Goal: Task Accomplishment & Management: Manage account settings

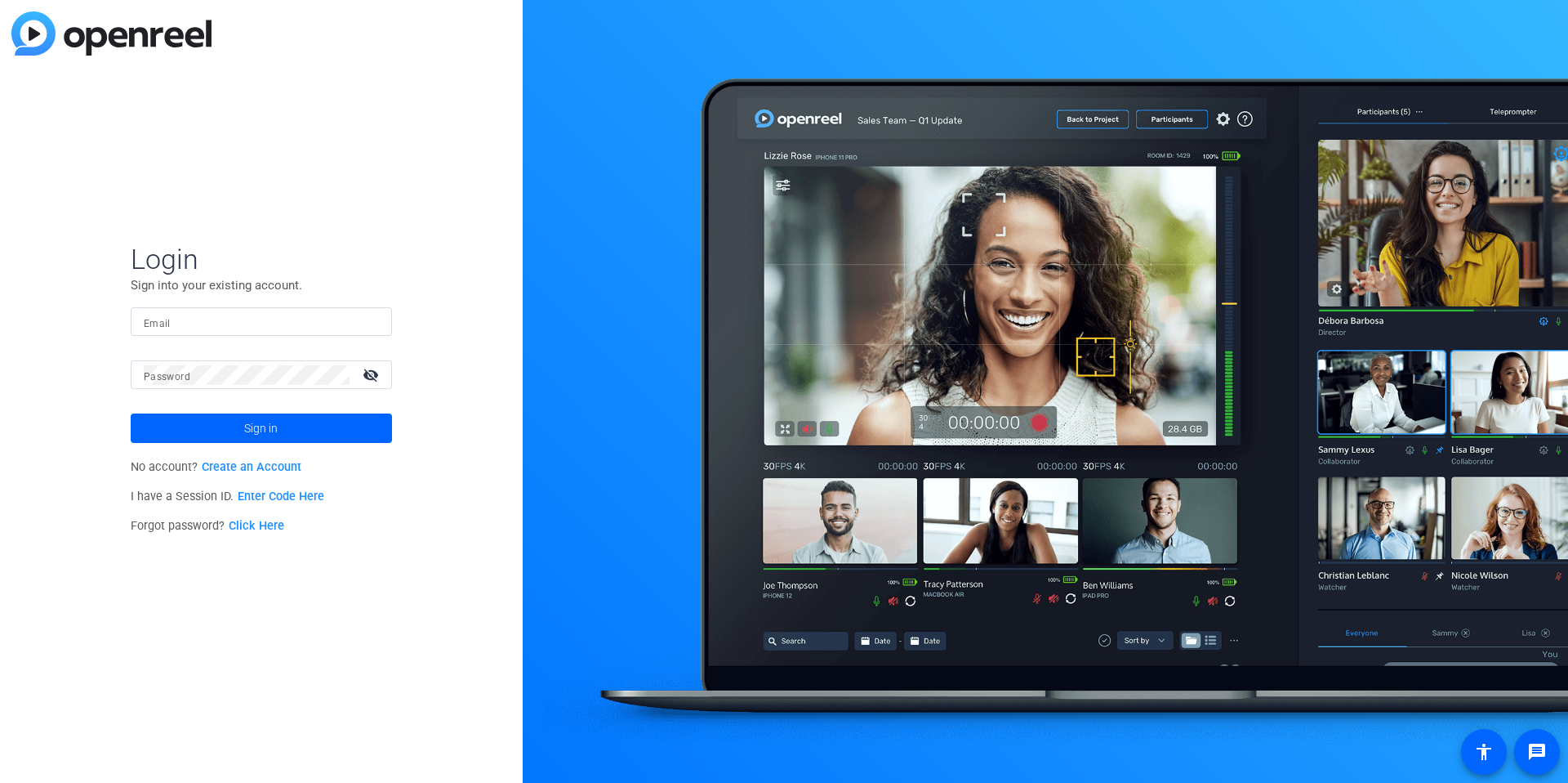
type input "[EMAIL_ADDRESS][DOMAIN_NAME]"
click at [211, 327] on input "[EMAIL_ADDRESS][DOMAIN_NAME]" at bounding box center [260, 322] width 235 height 20
click at [365, 320] on img at bounding box center [365, 322] width 12 height 20
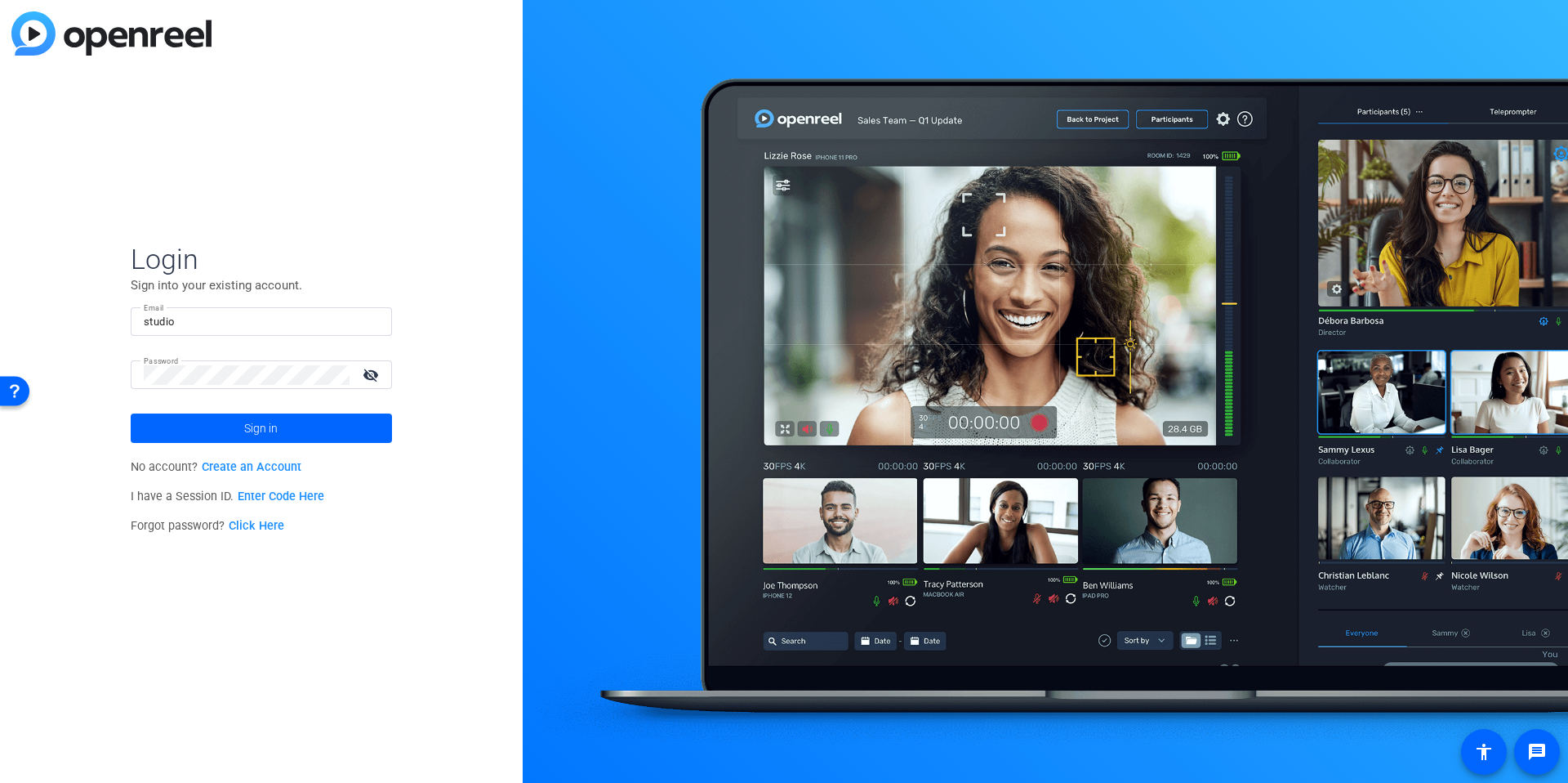
drag, startPoint x: 504, startPoint y: 306, endPoint x: 634, endPoint y: 292, distance: 130.8
click at [504, 305] on div "Login Sign into your existing account. Email studio Password visibility_off Sig…" at bounding box center [261, 391] width 522 height 783
click at [298, 324] on input "studio" at bounding box center [260, 322] width 235 height 20
click at [366, 320] on img at bounding box center [365, 322] width 12 height 20
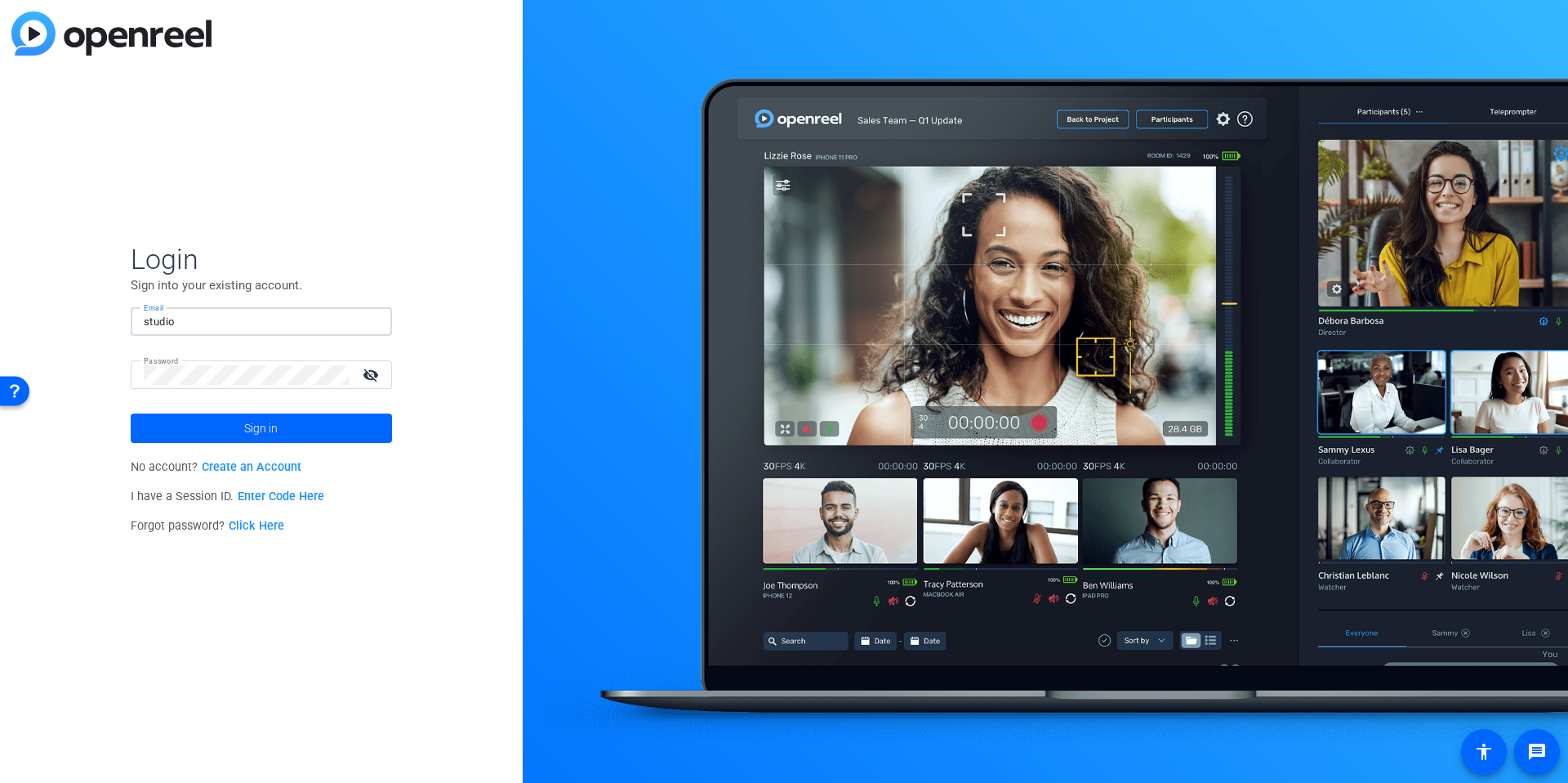
type input "studiosupport+2@openreel.com"
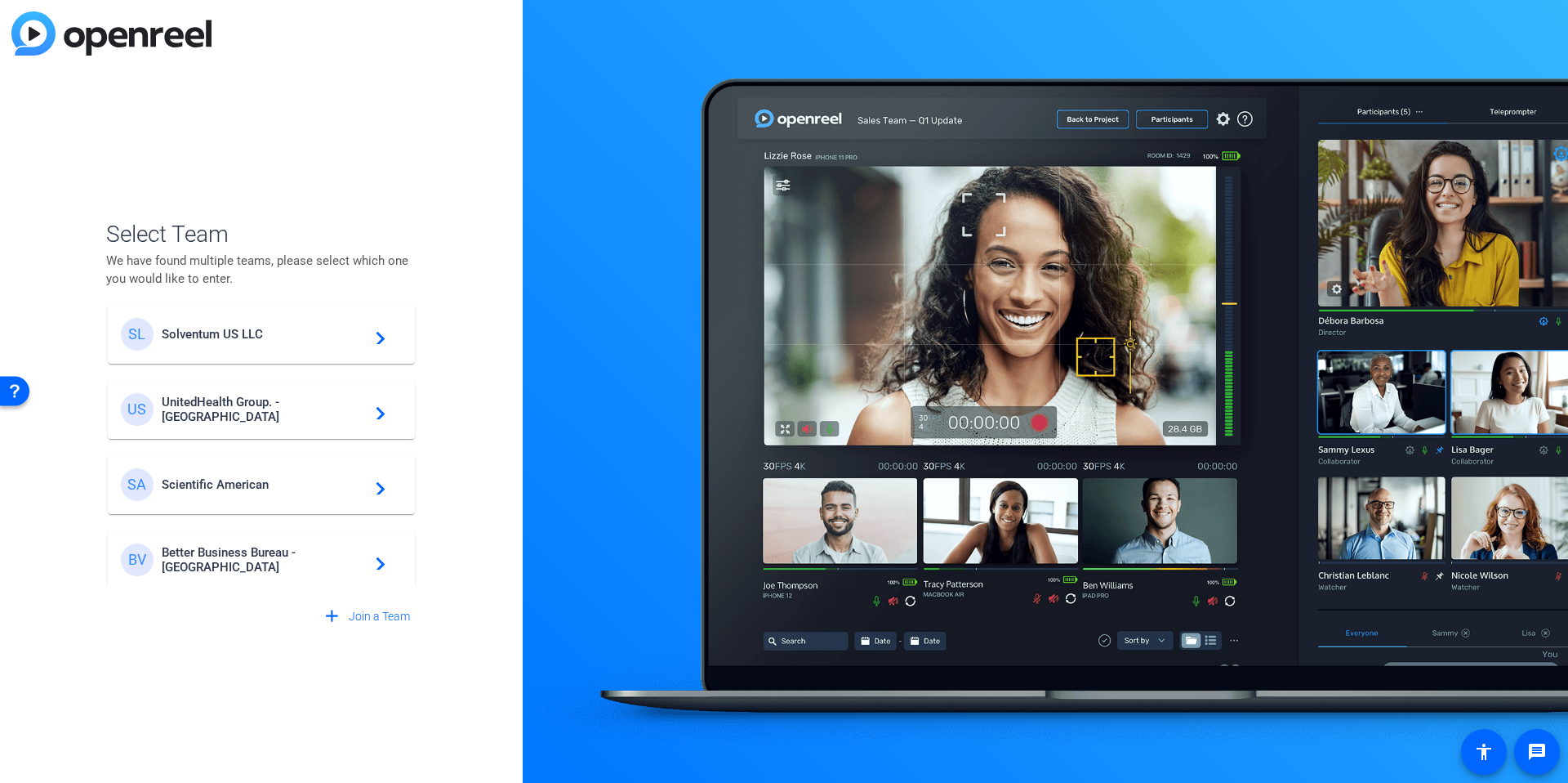
scroll to position [469, 0]
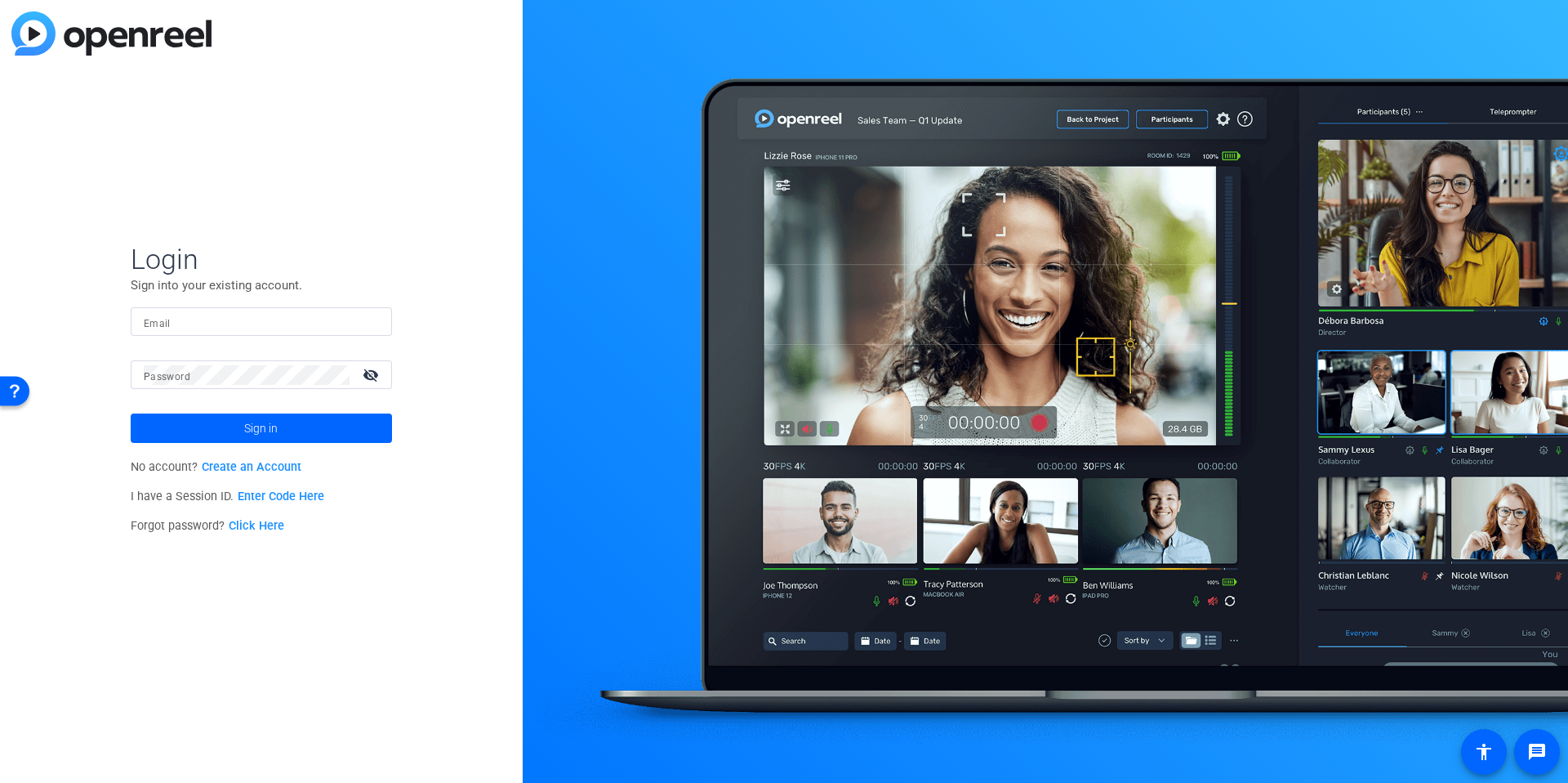
type input "[EMAIL_ADDRESS][DOMAIN_NAME]"
click at [187, 315] on input "[EMAIL_ADDRESS][DOMAIN_NAME]" at bounding box center [260, 322] width 235 height 20
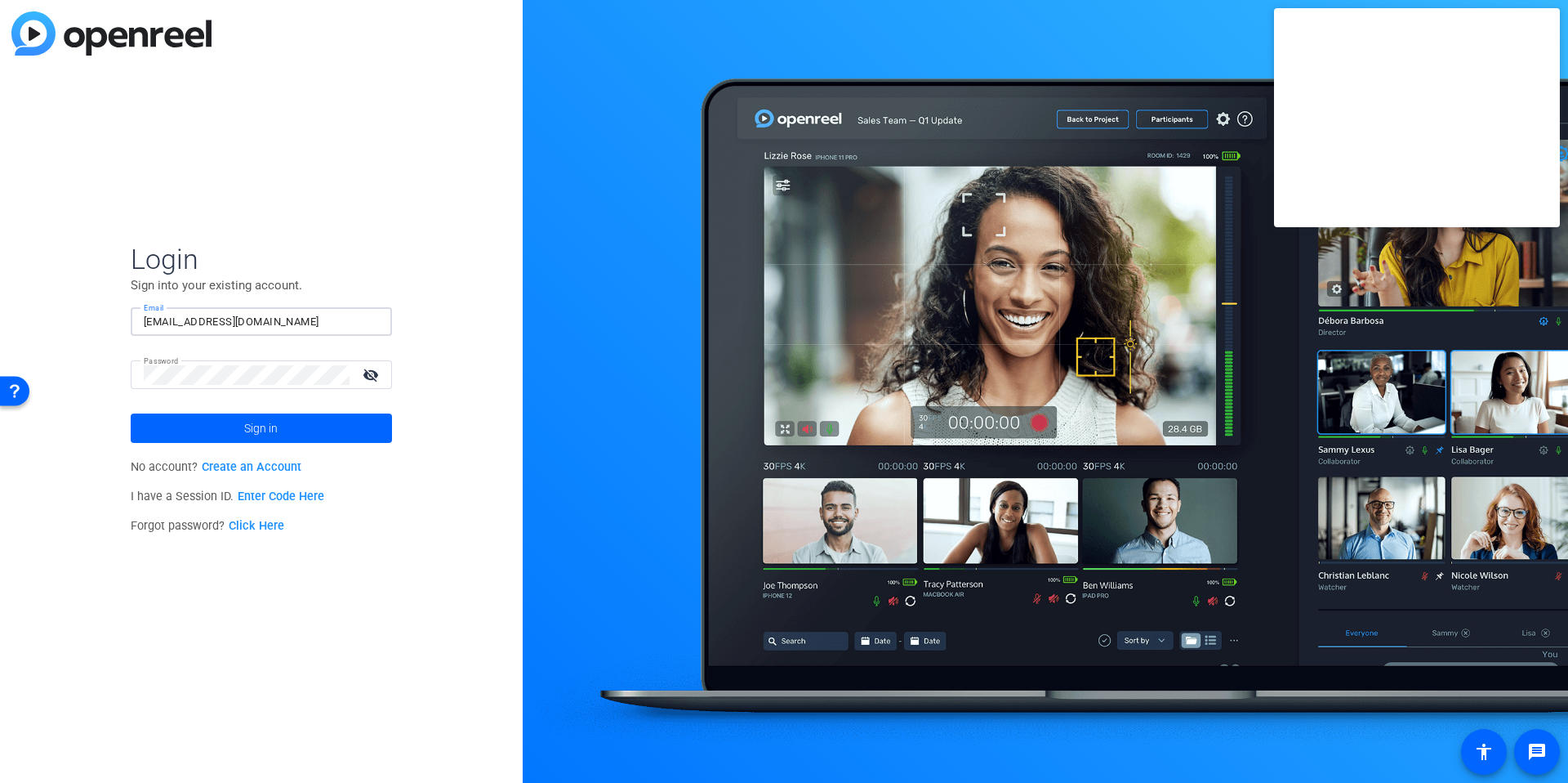
click at [187, 315] on input "[EMAIL_ADDRESS][DOMAIN_NAME]" at bounding box center [260, 322] width 235 height 20
click at [224, 318] on input "[EMAIL_ADDRESS][DOMAIN_NAME]" at bounding box center [260, 322] width 235 height 20
click at [368, 324] on img at bounding box center [365, 322] width 12 height 20
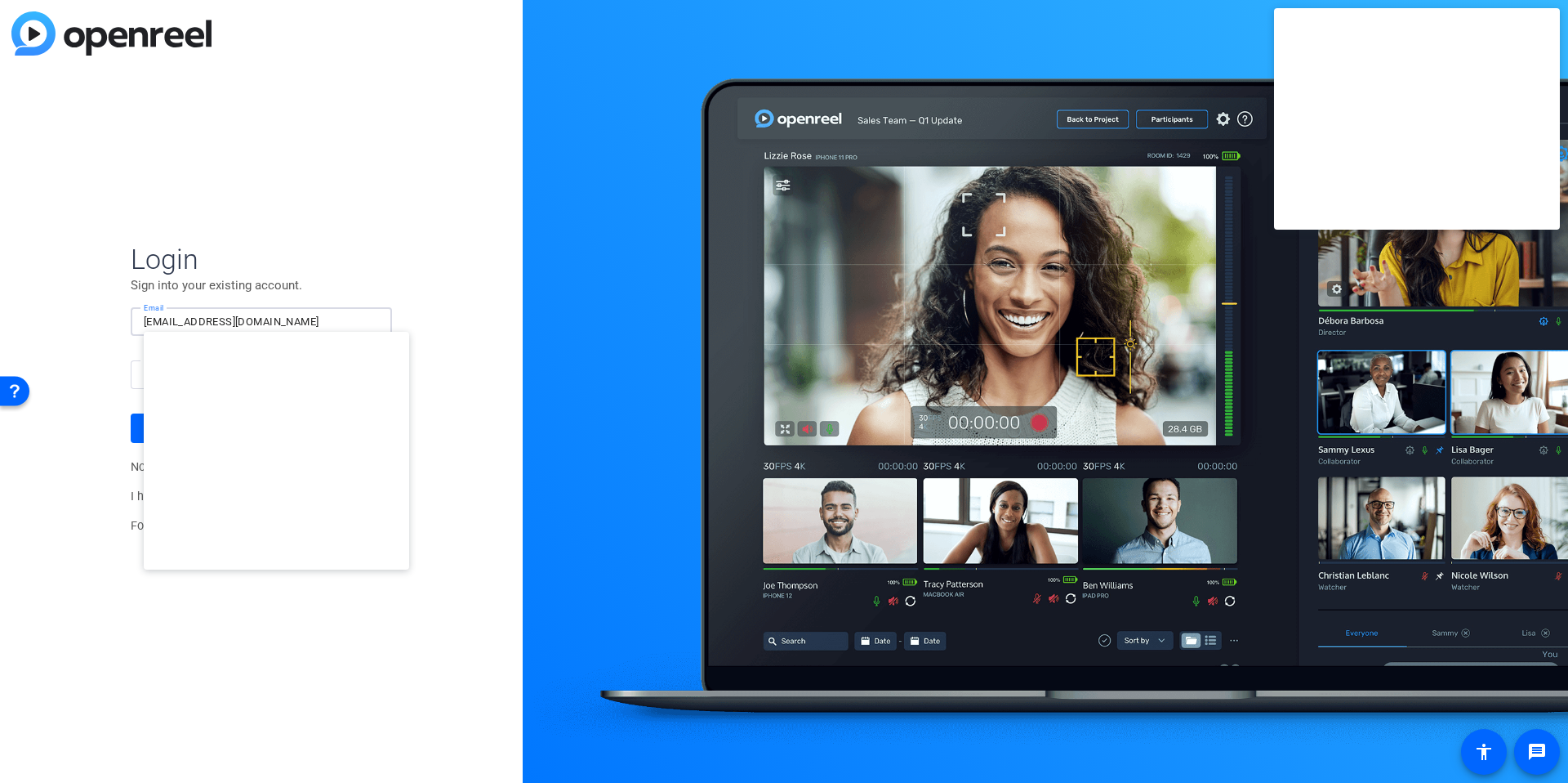
type input "[EMAIL_ADDRESS][DOMAIN_NAME]"
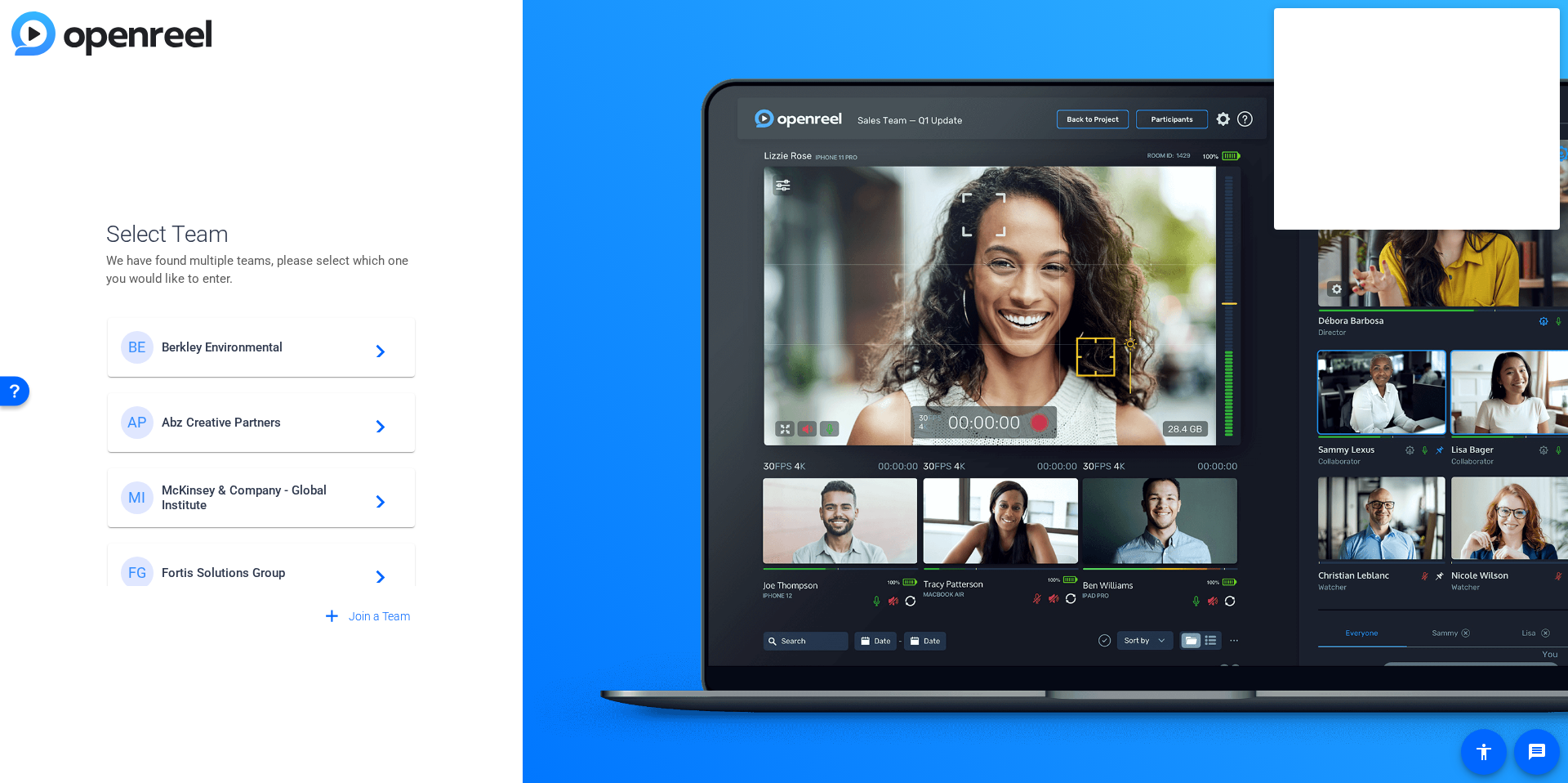
click at [470, 327] on div "Select Team We have found multiple teams, please select which one you would lik…" at bounding box center [261, 391] width 522 height 783
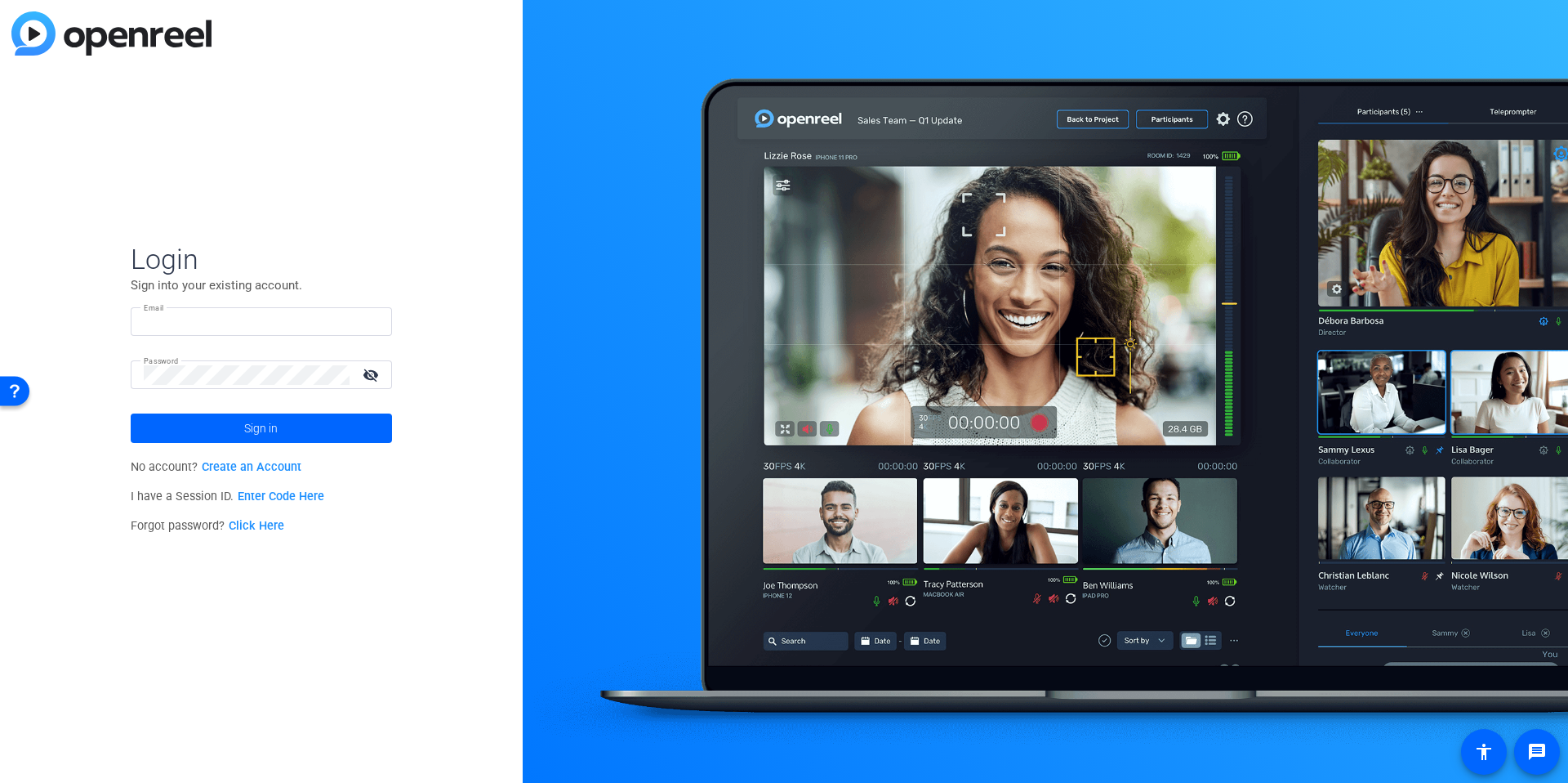
type input "[EMAIL_ADDRESS][DOMAIN_NAME]"
click at [183, 320] on input "[EMAIL_ADDRESS][DOMAIN_NAME]" at bounding box center [260, 322] width 235 height 20
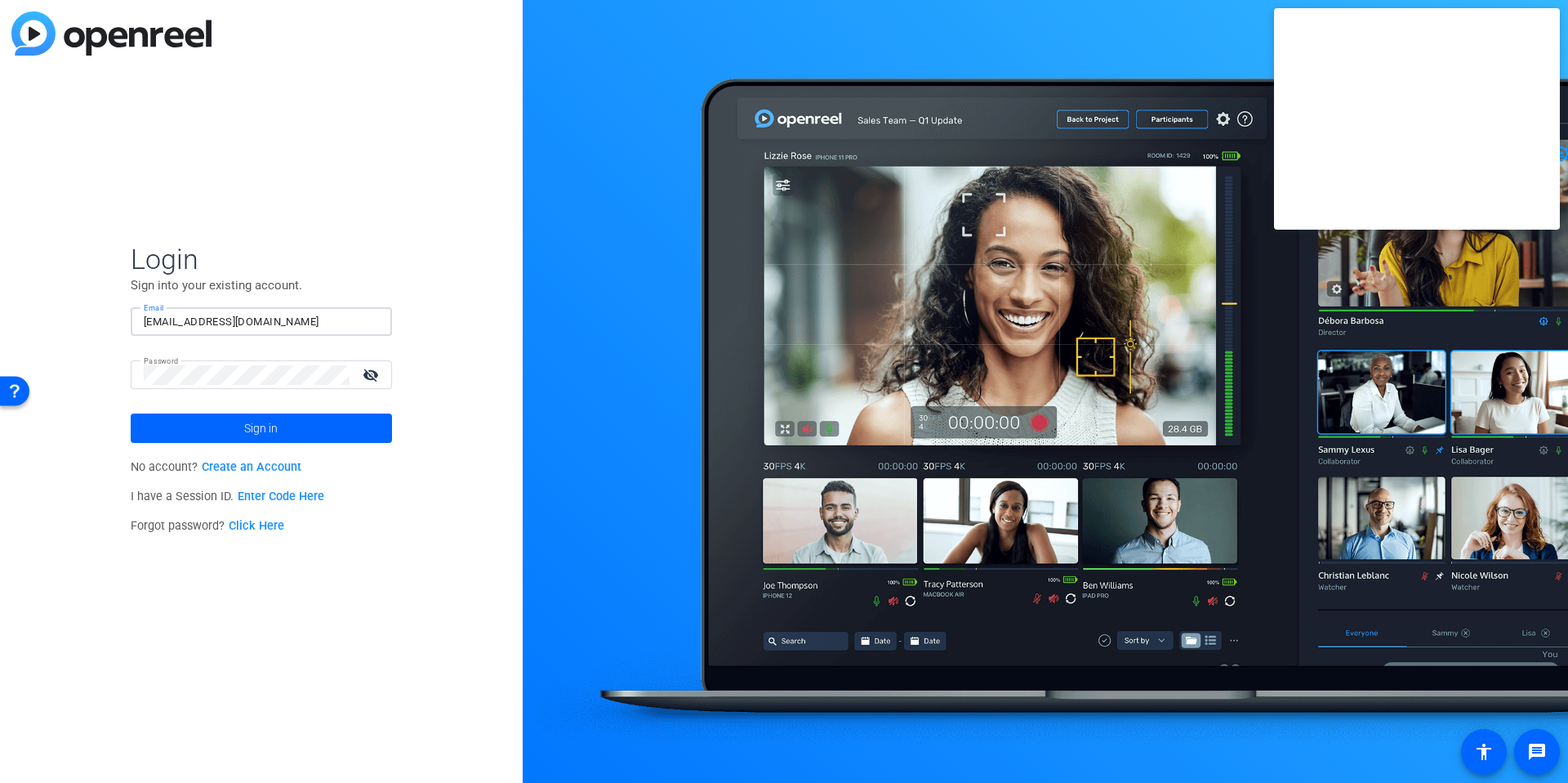
click at [183, 320] on input "[EMAIL_ADDRESS][DOMAIN_NAME]" at bounding box center [260, 322] width 235 height 20
click at [365, 328] on img at bounding box center [365, 322] width 12 height 20
type input "[EMAIL_ADDRESS][DOMAIN_NAME]"
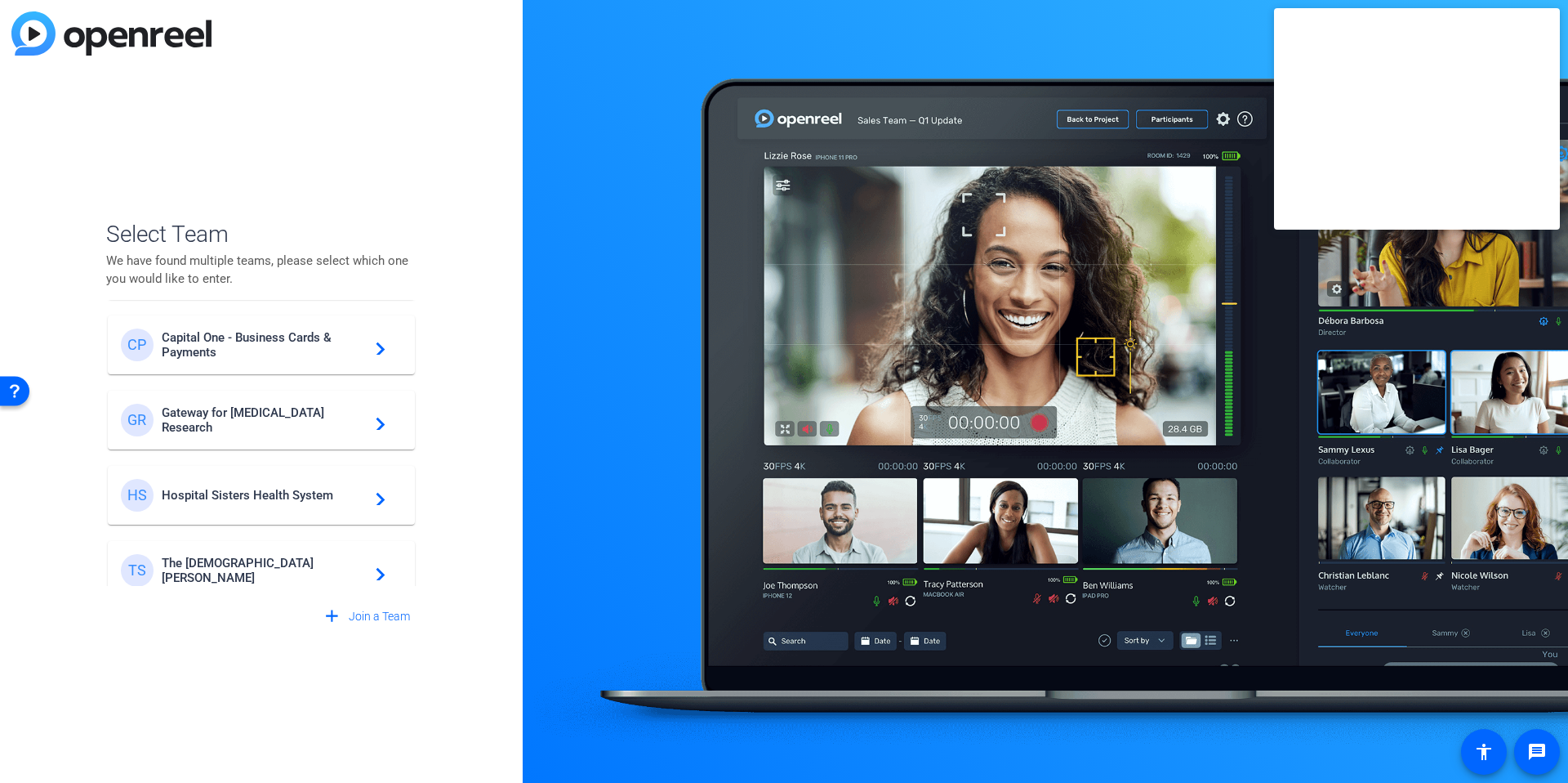
scroll to position [469, 0]
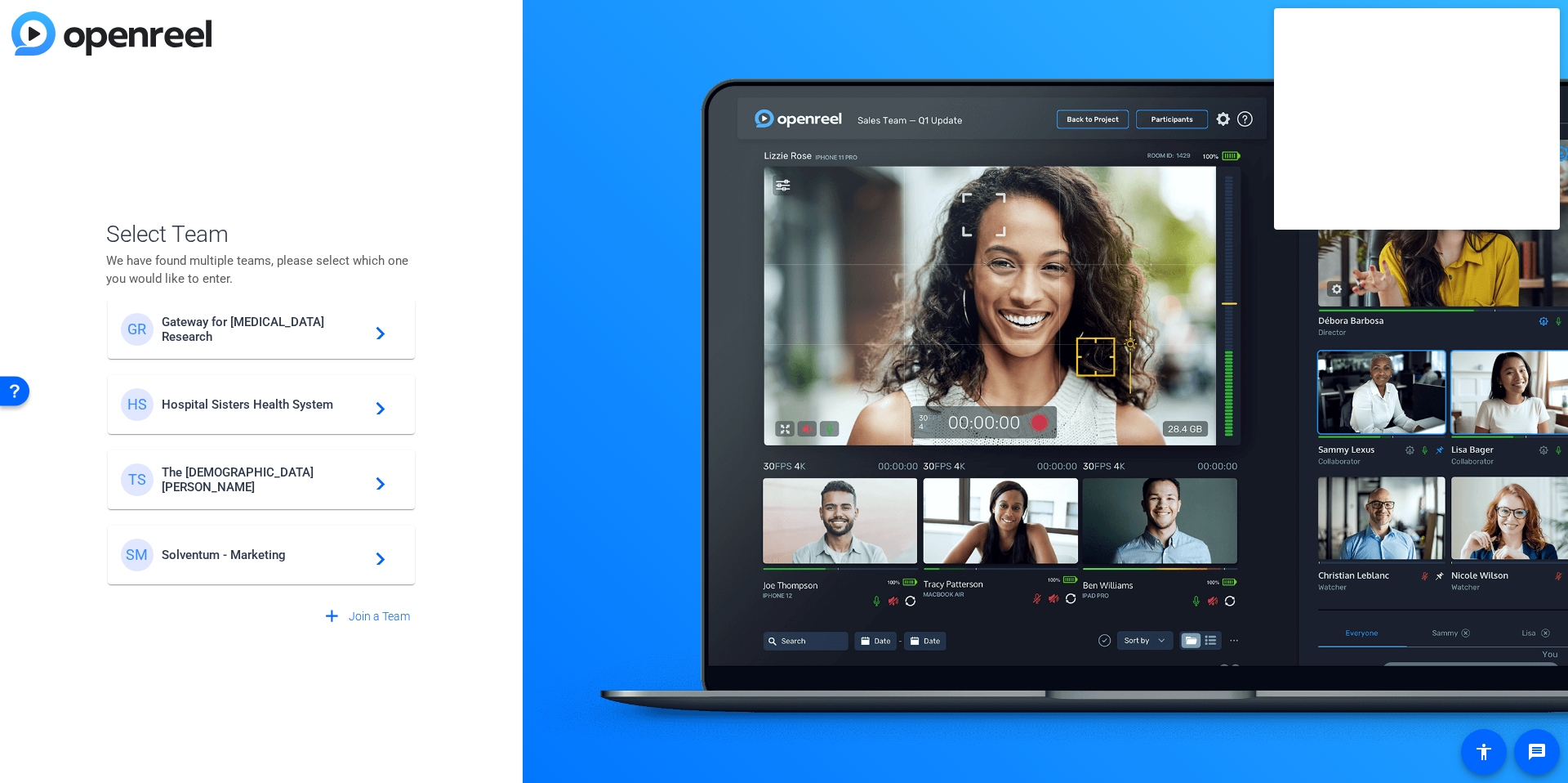
click at [314, 547] on span "Solventum - Marketing" at bounding box center [263, 554] width 204 height 15
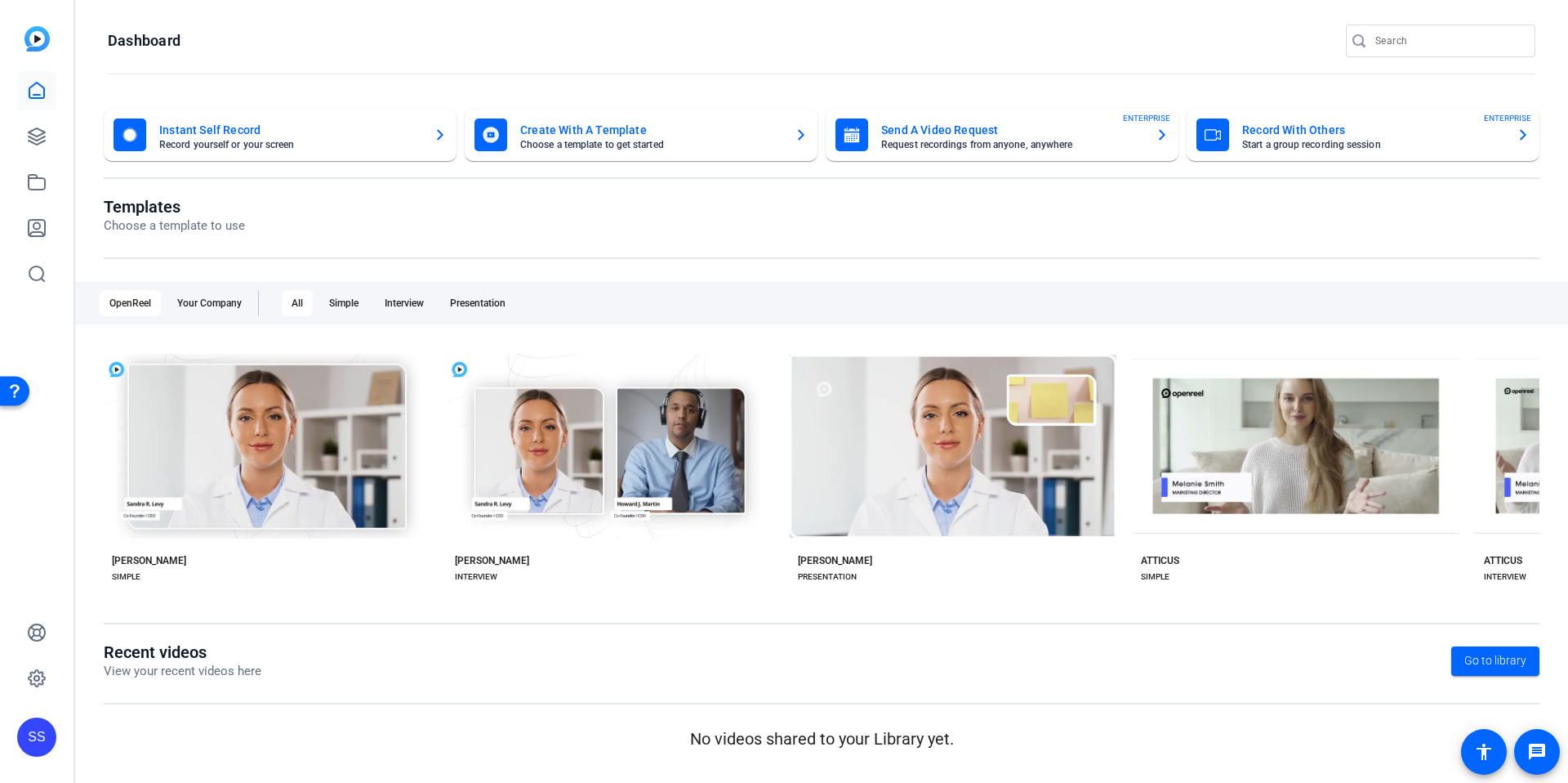
click at [415, 210] on openreel-page-title "Templates Choose a template to use" at bounding box center [821, 216] width 1436 height 38
click at [53, 521] on div "SS" at bounding box center [36, 391] width 73 height 783
click at [32, 100] on icon at bounding box center [37, 91] width 20 height 20
click at [755, 239] on div "Templates Choose a template to use" at bounding box center [821, 228] width 1436 height 62
click at [49, 740] on div "SS" at bounding box center [36, 737] width 39 height 39
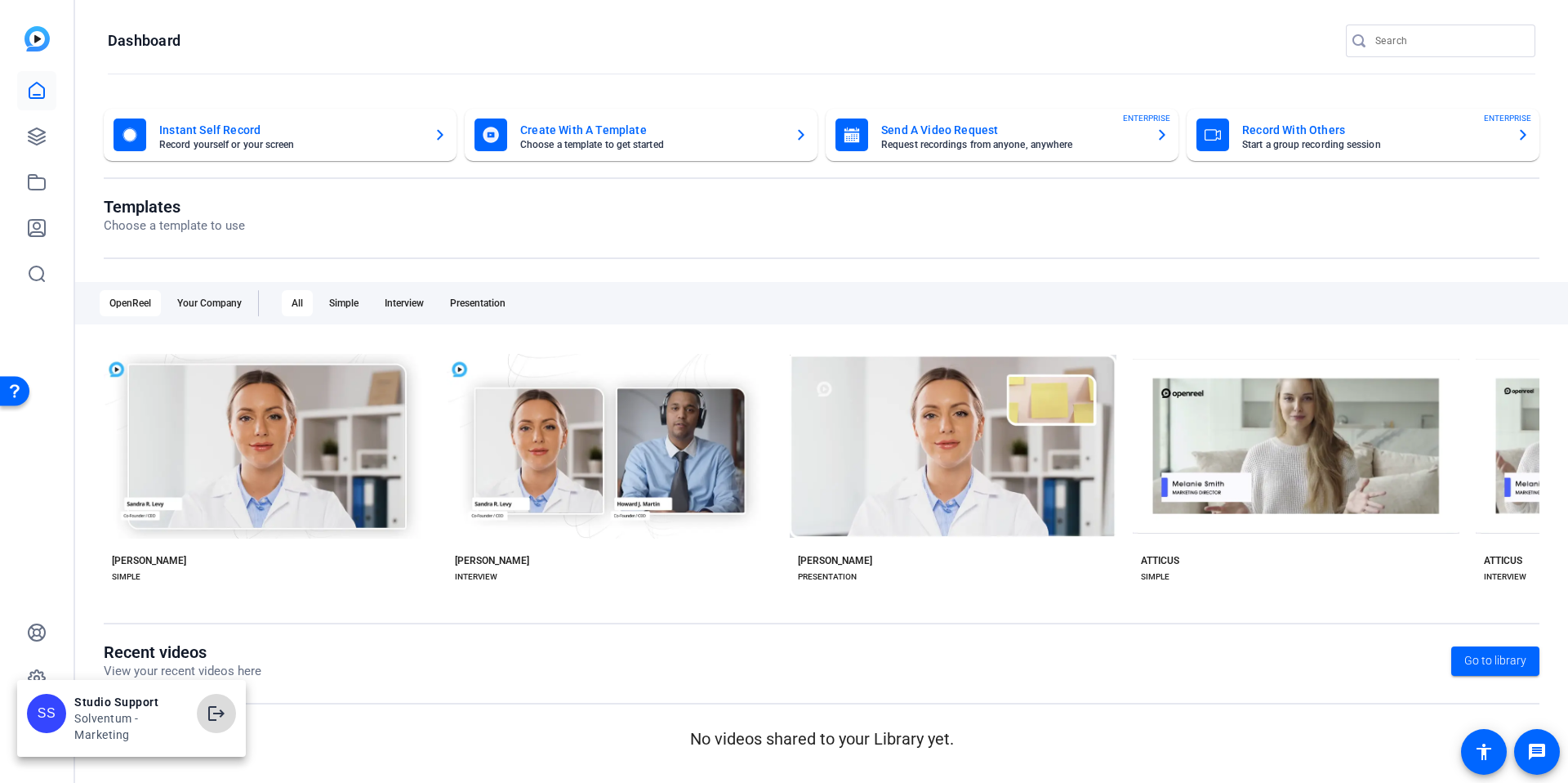
click at [217, 713] on mat-icon "logout" at bounding box center [217, 713] width 20 height 20
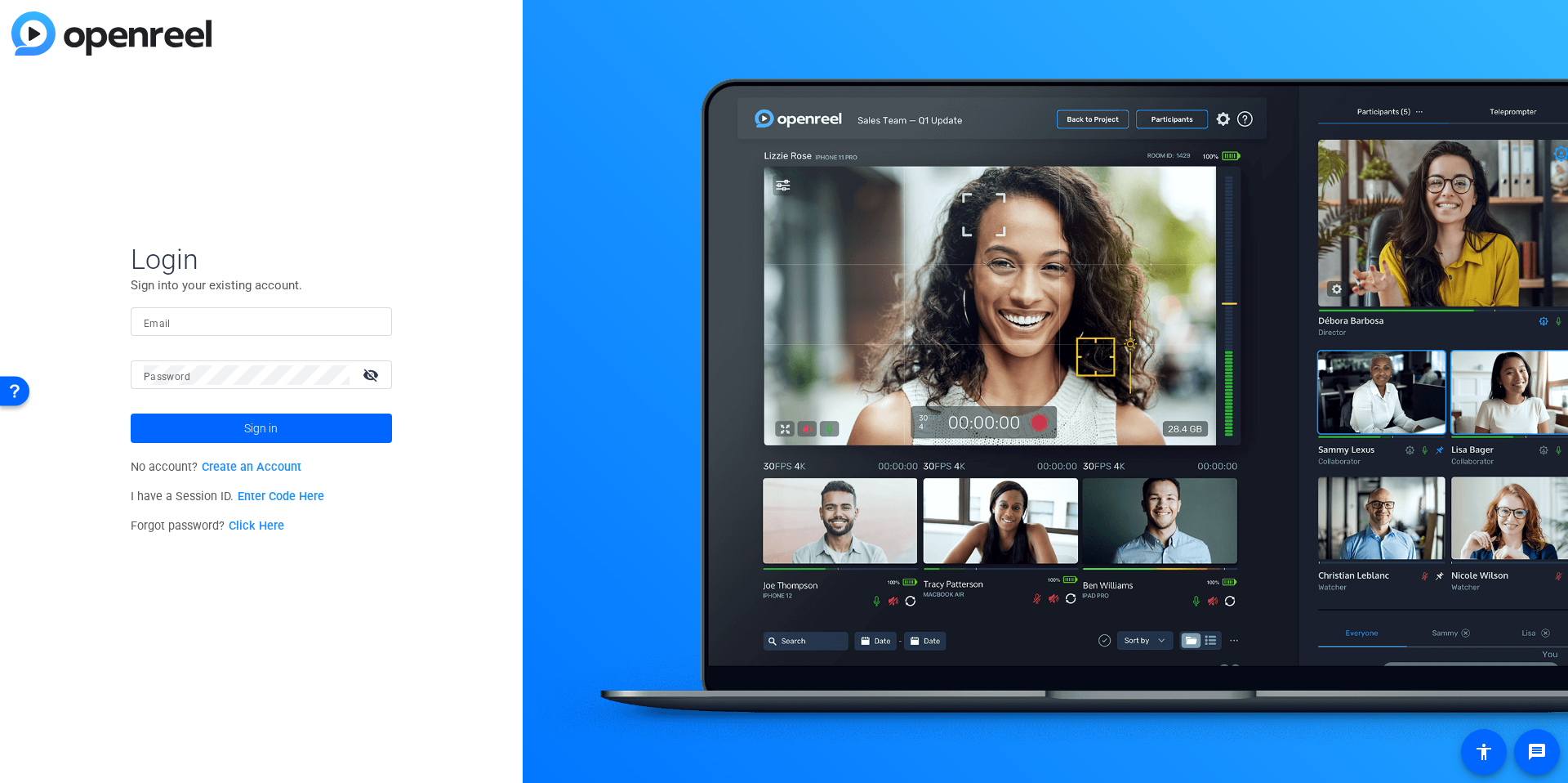
type input "[EMAIL_ADDRESS][DOMAIN_NAME]"
